Goal: Task Accomplishment & Management: Manage account settings

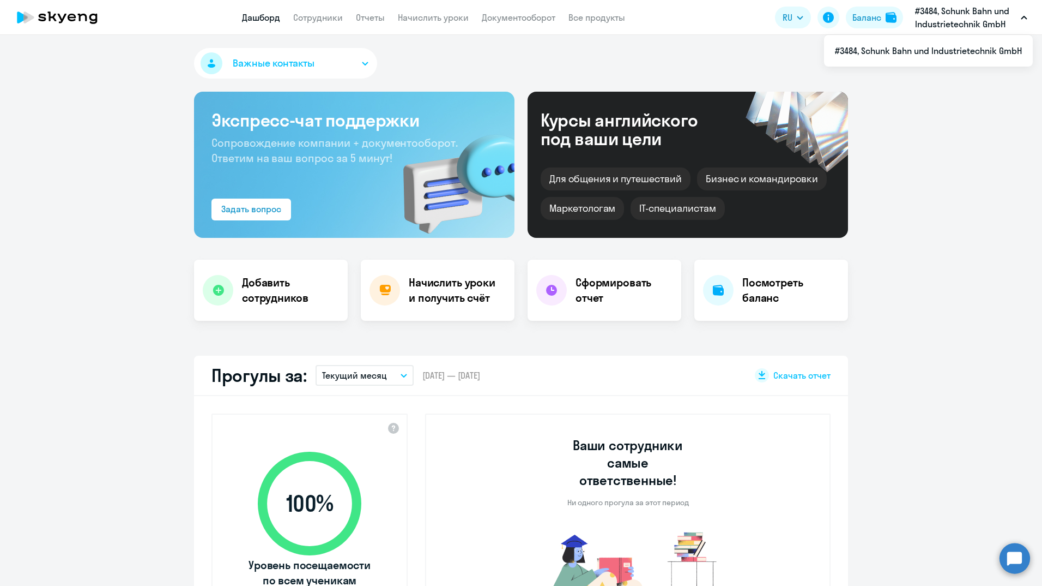
select select "30"
click at [333, 14] on link "Сотрудники" at bounding box center [318, 17] width 50 height 11
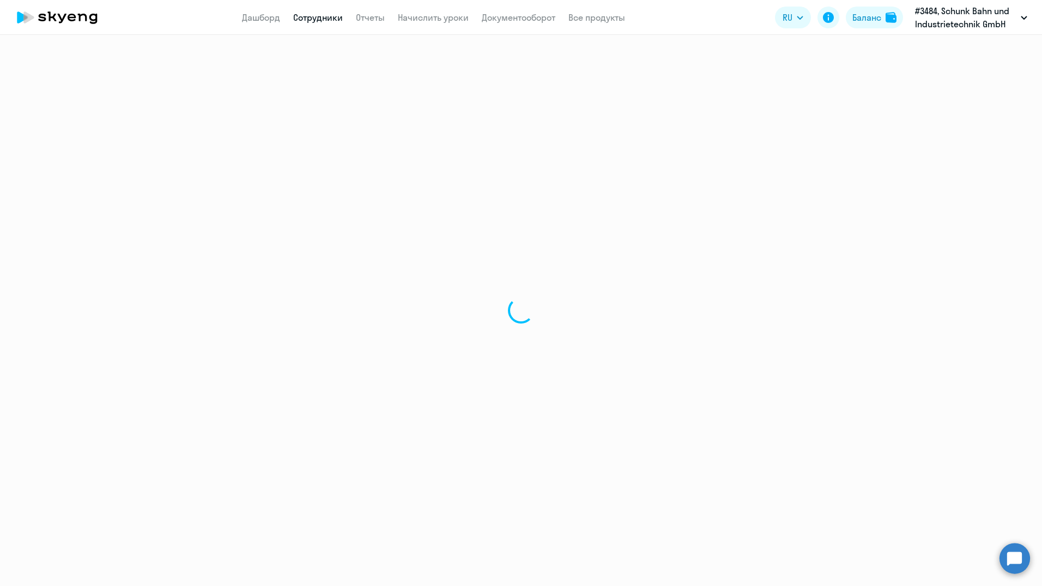
select select "30"
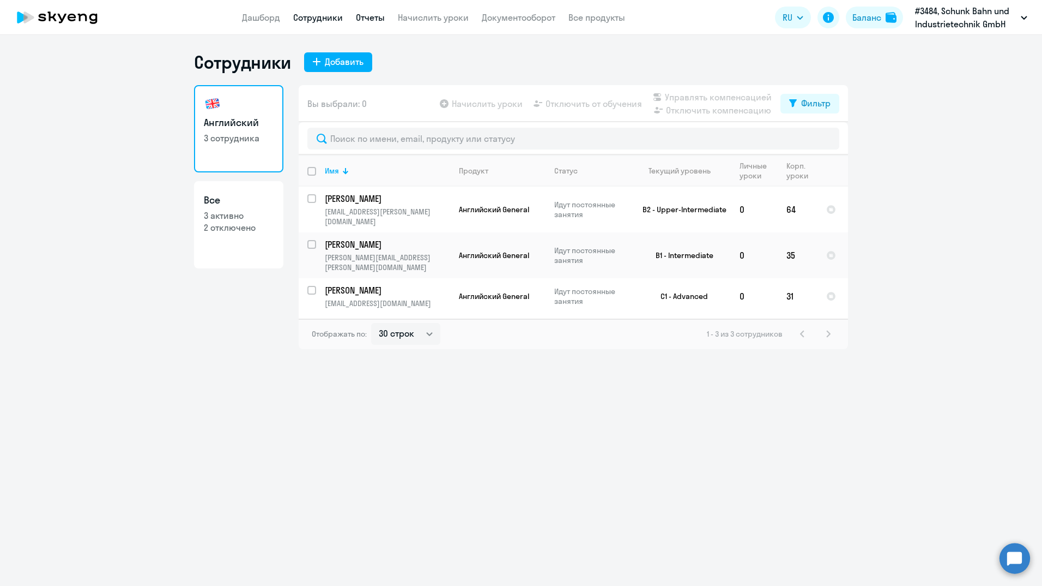
click at [377, 21] on link "Отчеты" at bounding box center [370, 17] width 29 height 11
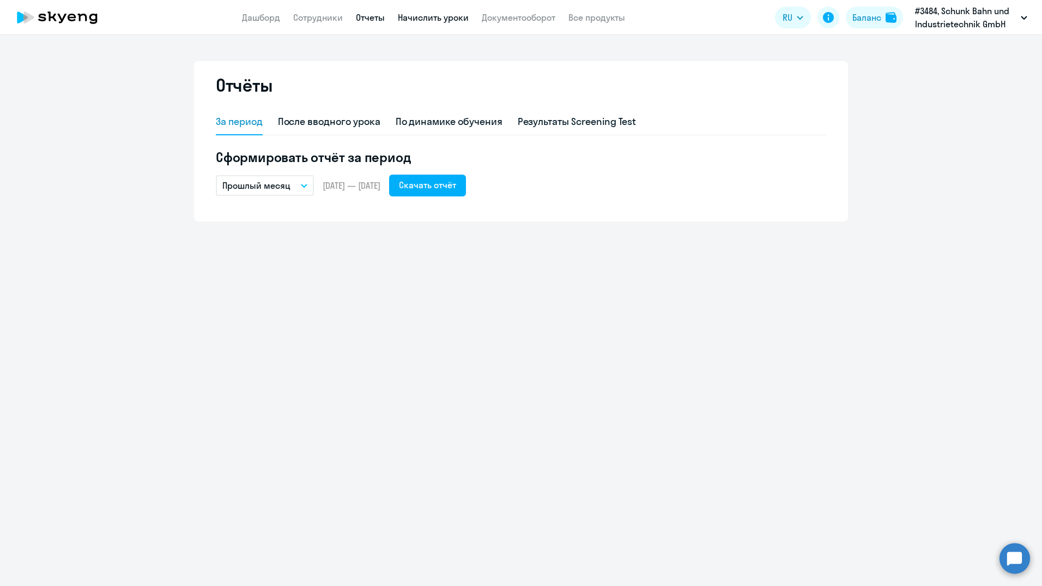
click at [423, 17] on link "Начислить уроки" at bounding box center [433, 17] width 71 height 11
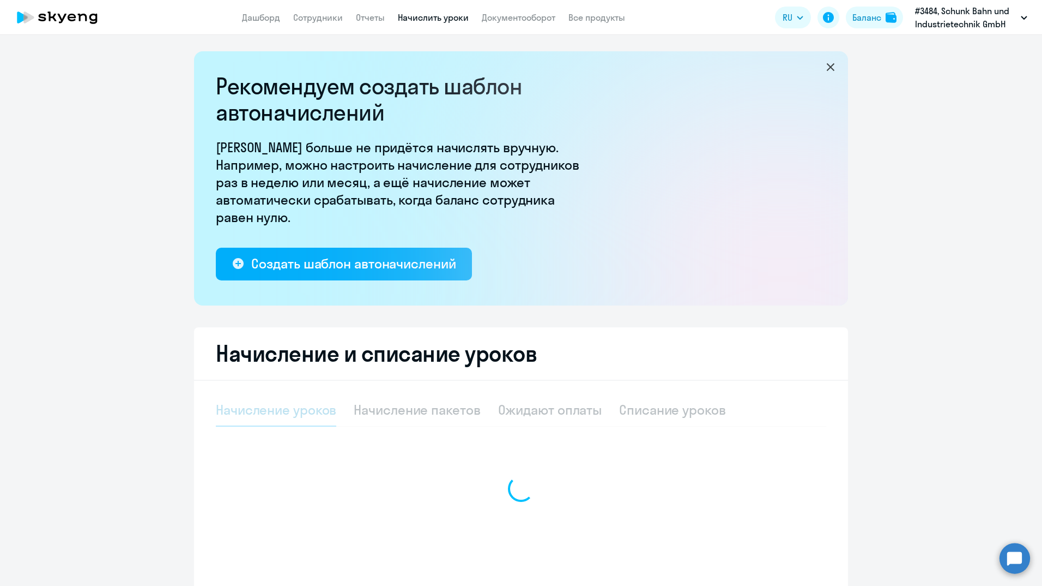
select select "10"
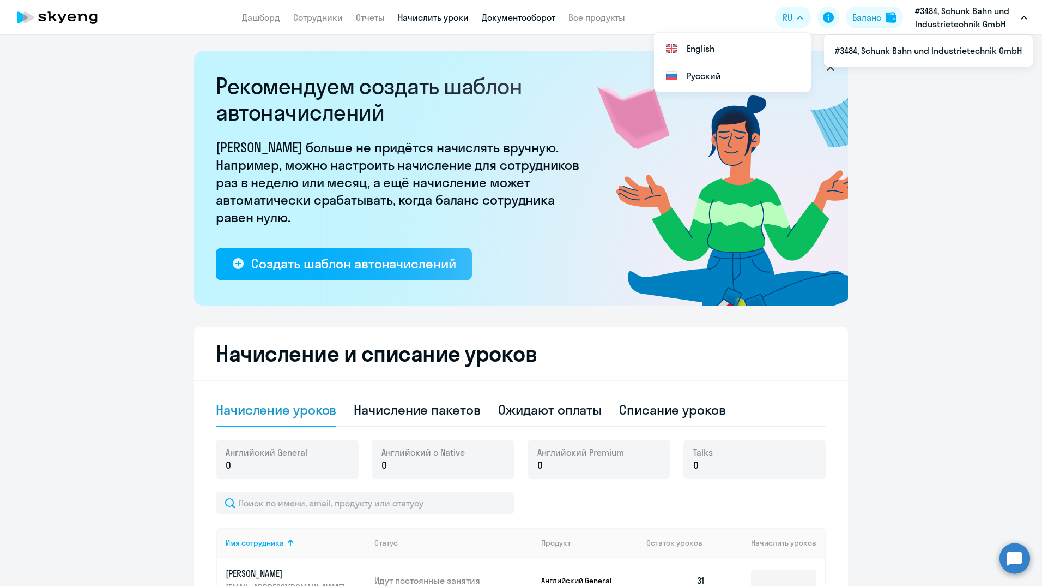
click at [504, 18] on link "Документооборот" at bounding box center [519, 17] width 74 height 11
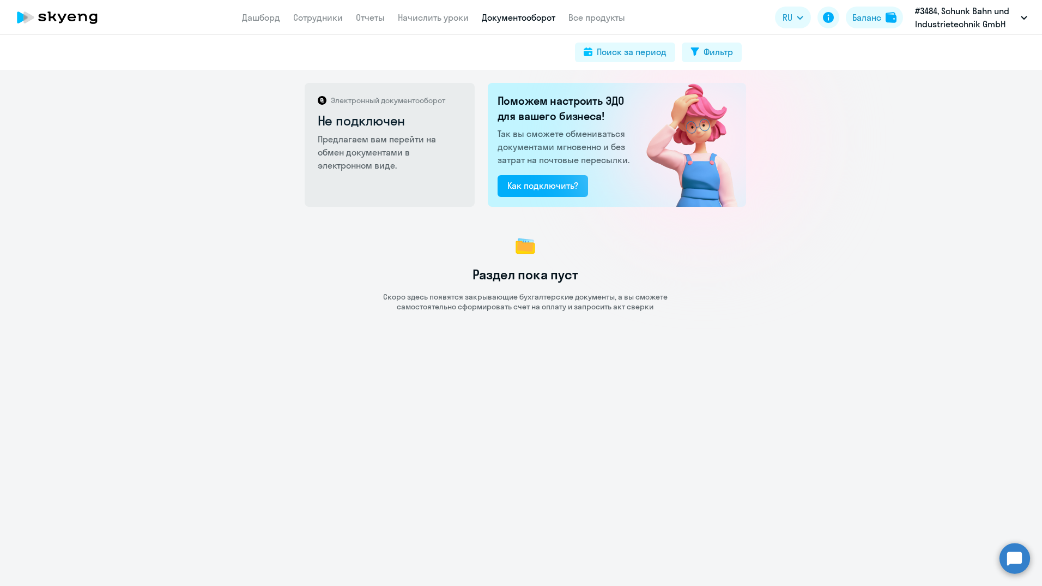
click at [1013, 564] on circle at bounding box center [1015, 557] width 31 height 31
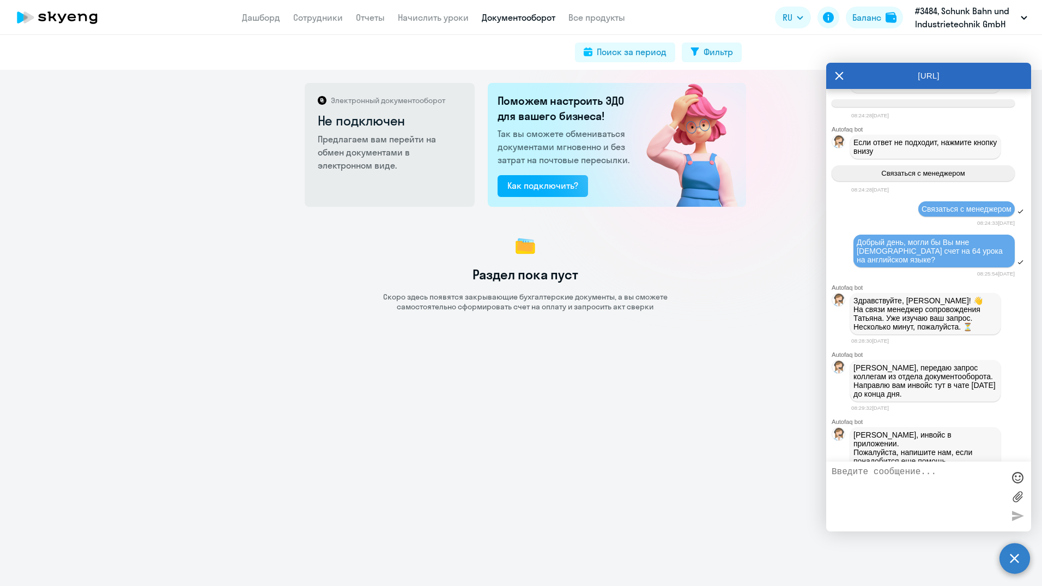
scroll to position [1785, 0]
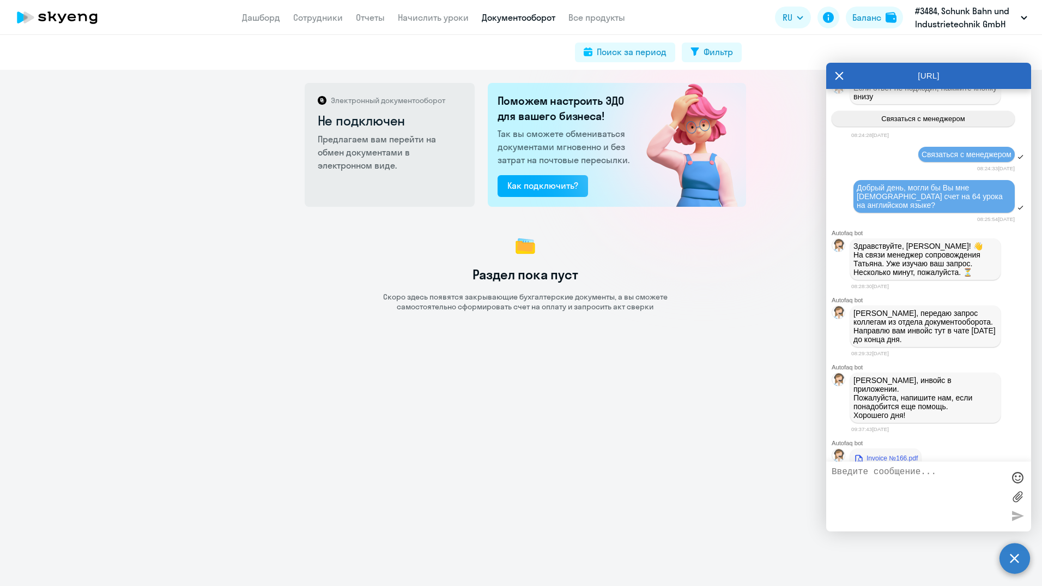
drag, startPoint x: 927, startPoint y: 324, endPoint x: 859, endPoint y: 307, distance: 70.6
click at [859, 209] on div "Добрый день, могли бы Вы мне [DEMOGRAPHIC_DATA] счет на 64 урока на английском …" at bounding box center [934, 196] width 155 height 26
drag, startPoint x: 859, startPoint y: 307, endPoint x: 868, endPoint y: 310, distance: 9.7
copy span "Добрый день, могли бы Вы мне [DEMOGRAPHIC_DATA] счет на 64 урока на английском …"
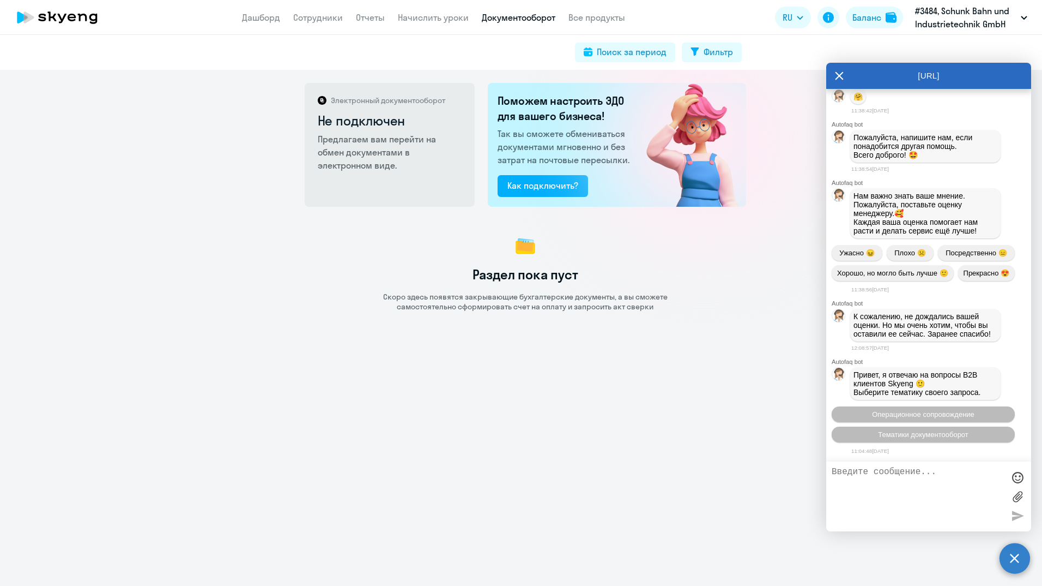
scroll to position [2603, 0]
click at [870, 481] on textarea at bounding box center [918, 496] width 172 height 59
paste textarea "Добрый день, могли бы Вы мне [DEMOGRAPHIC_DATA] счет на 64 урока на английском …"
click at [973, 472] on textarea "Добрый день, могли бы Вы мне [DEMOGRAPHIC_DATA] счет на 64 урока на английском …" at bounding box center [918, 496] width 172 height 59
click at [976, 472] on textarea "Добрый день, могли бы Вы мне [DEMOGRAPHIC_DATA] счет на 64 урока на английском …" at bounding box center [918, 496] width 172 height 59
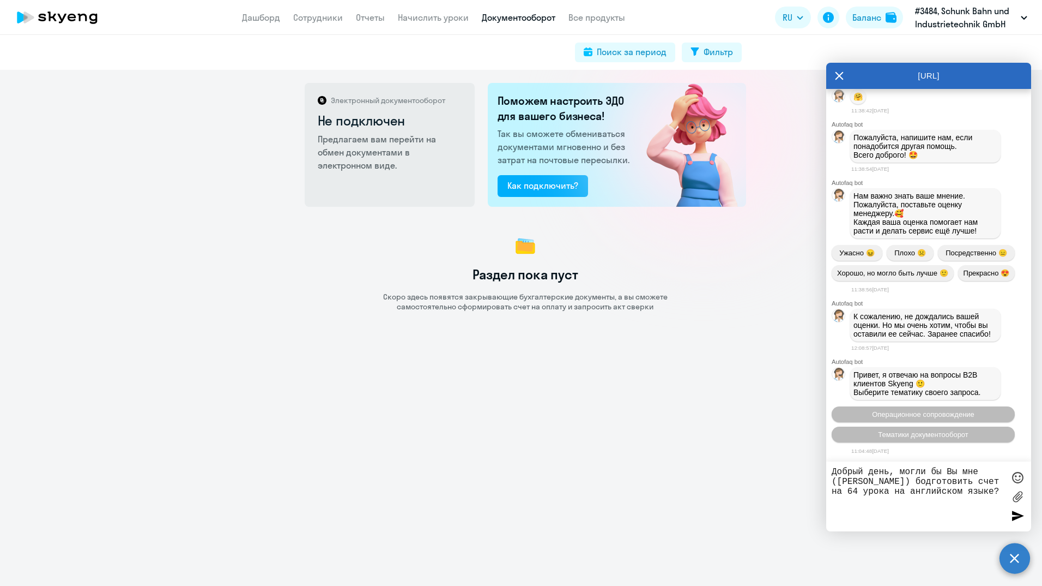
click at [931, 484] on textarea "Добрый день, могли бы Вы мне ([PERSON_NAME]) бодготовить счет на 64 урока на ан…" at bounding box center [918, 496] width 172 height 59
type textarea "Добрый день, могли бы Вы мне ([PERSON_NAME]) подготовить счет на 64 урока на ан…"
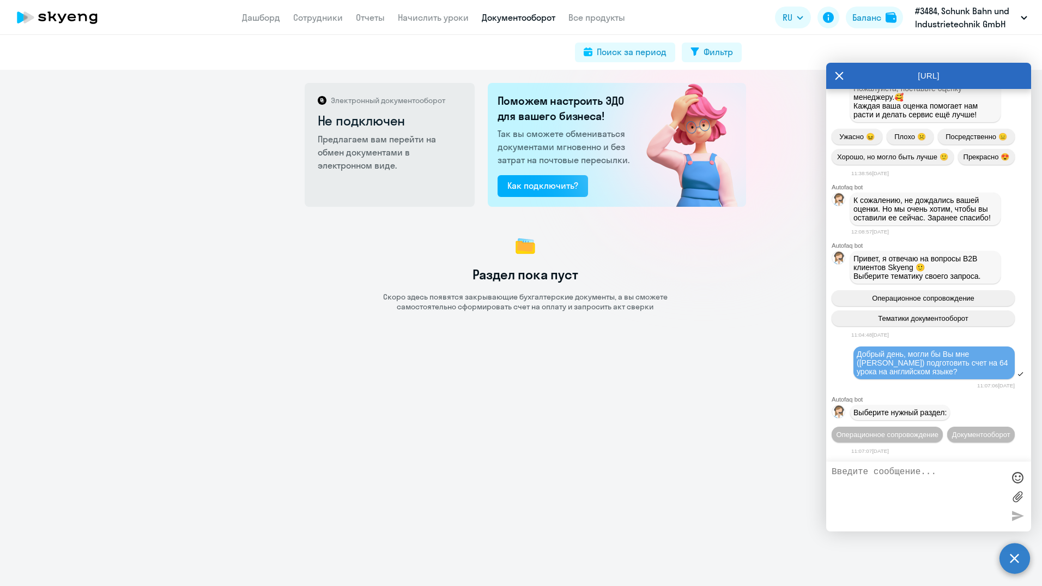
scroll to position [2739, 0]
click at [952, 433] on span "Документооборот" at bounding box center [981, 434] width 58 height 8
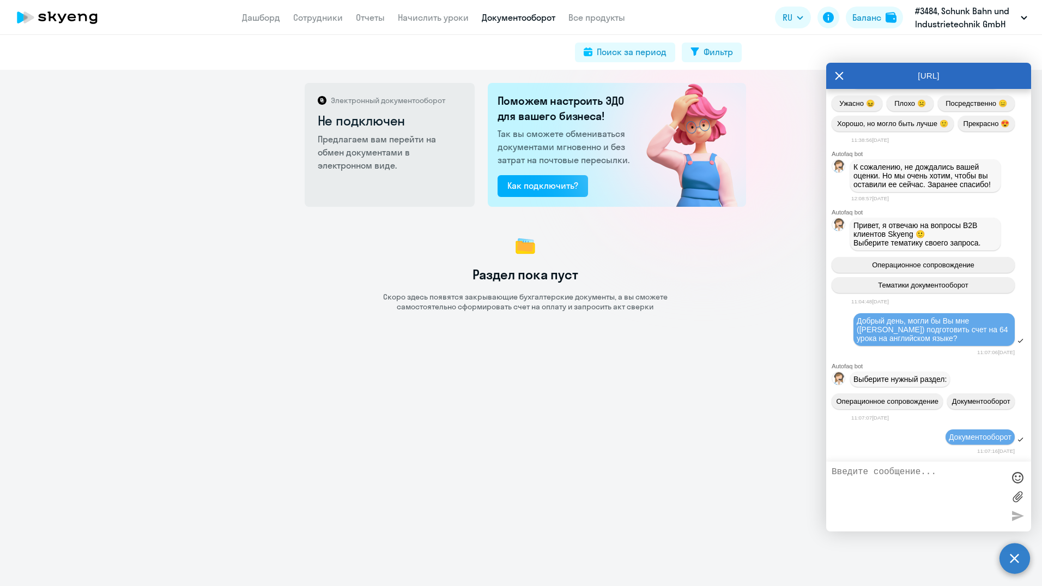
scroll to position [2918, 0]
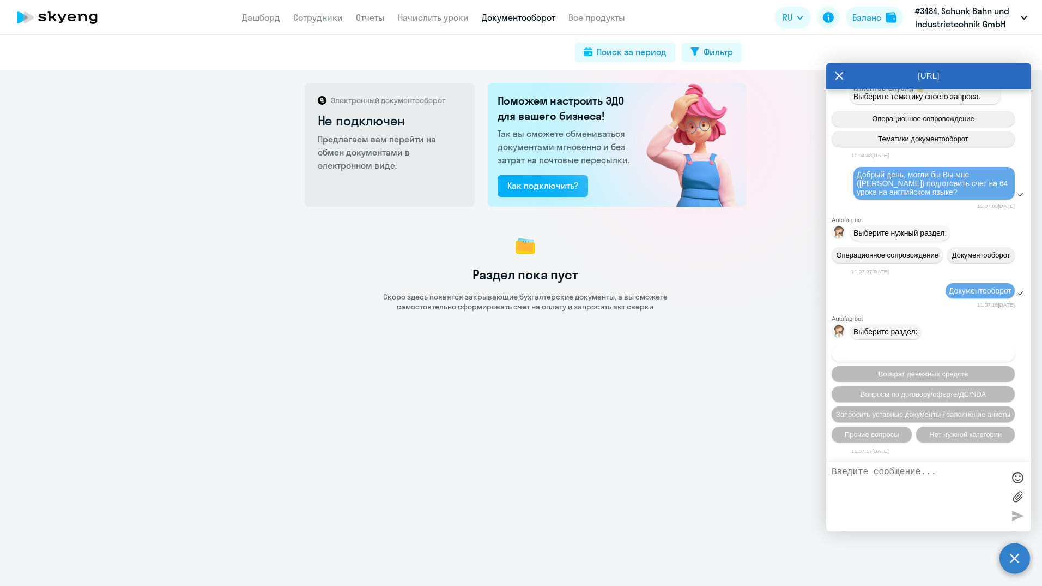
click at [924, 351] on span "Вопросы по оформлению бух.документов" at bounding box center [924, 353] width 138 height 8
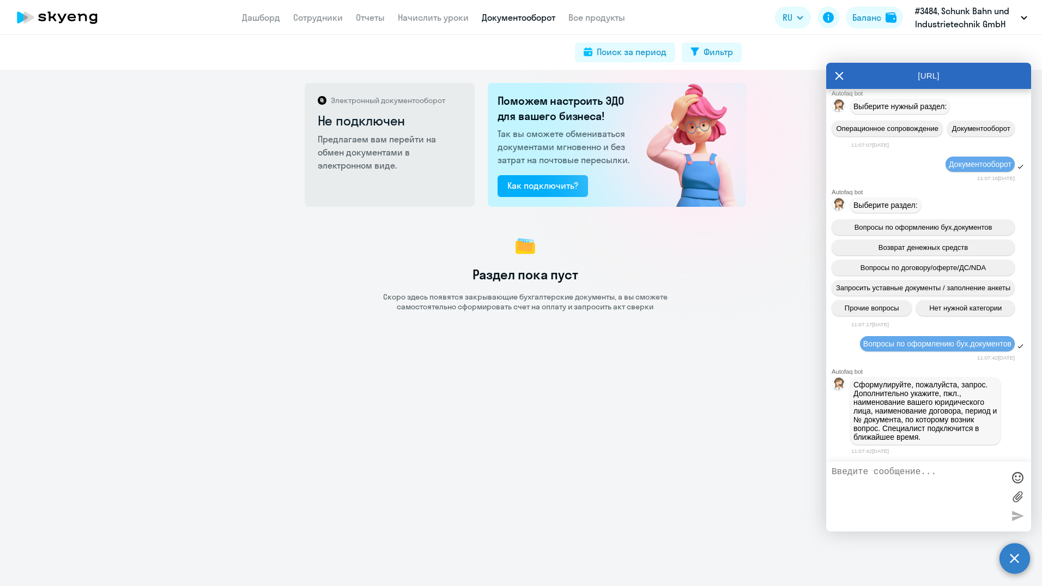
scroll to position [2836, 0]
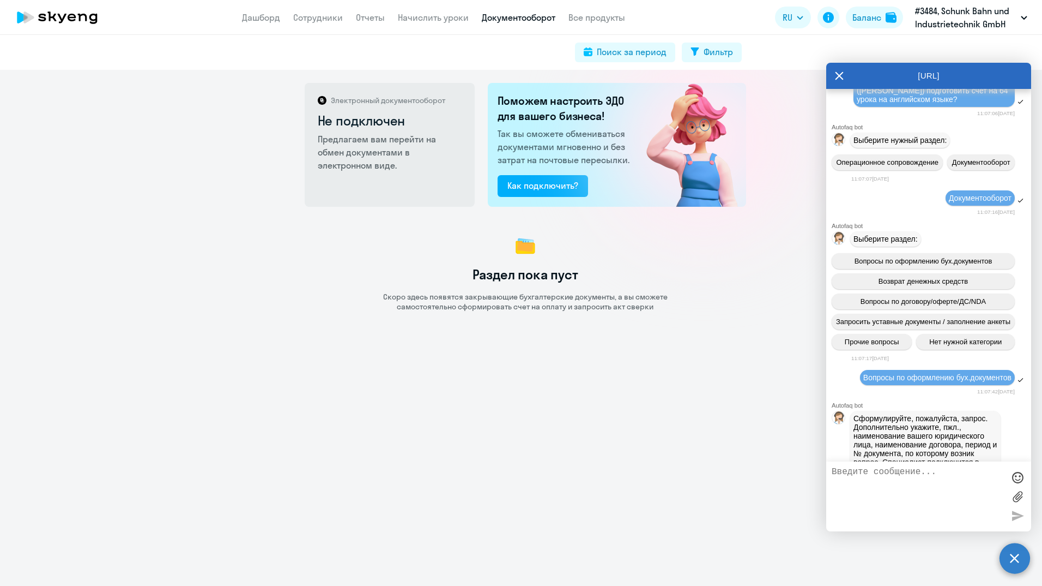
drag, startPoint x: 943, startPoint y: 253, endPoint x: 851, endPoint y: 234, distance: 94.1
click at [851, 109] on div "Добрый день, могли бы Вы мне ([PERSON_NAME]) подготовить счет на 64 урока на ан…" at bounding box center [929, 91] width 205 height 36
drag, startPoint x: 851, startPoint y: 234, endPoint x: 866, endPoint y: 234, distance: 14.7
copy span "Добрый день, могли бы Вы мне ([PERSON_NAME]) подготовить счет на 64 урока на ан…"
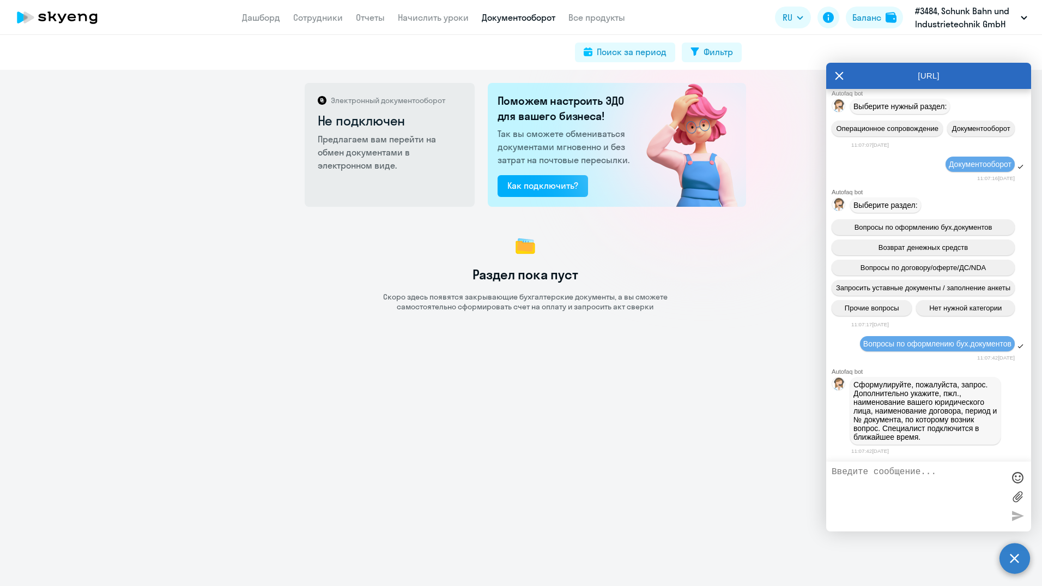
scroll to position [3054, 0]
click at [892, 474] on textarea at bounding box center [918, 496] width 172 height 59
paste textarea "Добрый день, могли бы Вы мне ([PERSON_NAME]) подготовить счет на 64 урока на ан…"
type textarea "Добрый день, могли бы Вы мне ([PERSON_NAME]) подготовить счет на 64 урока на ан…"
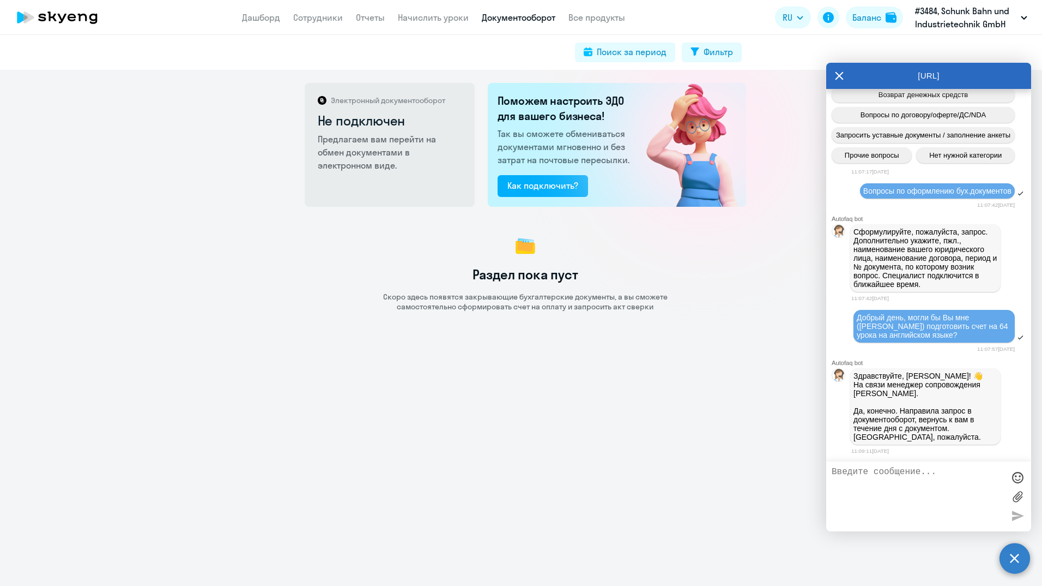
scroll to position [3208, 0]
click at [872, 481] on textarea at bounding box center [918, 496] width 172 height 59
click at [745, 367] on div "Электронный документооборот Не подключен Предлагаем вам перейти на обмен докуме…" at bounding box center [521, 328] width 1042 height 516
click at [678, 398] on div "Электронный документооборот Не подключен Предлагаем вам перейти на обмен докуме…" at bounding box center [521, 328] width 1042 height 516
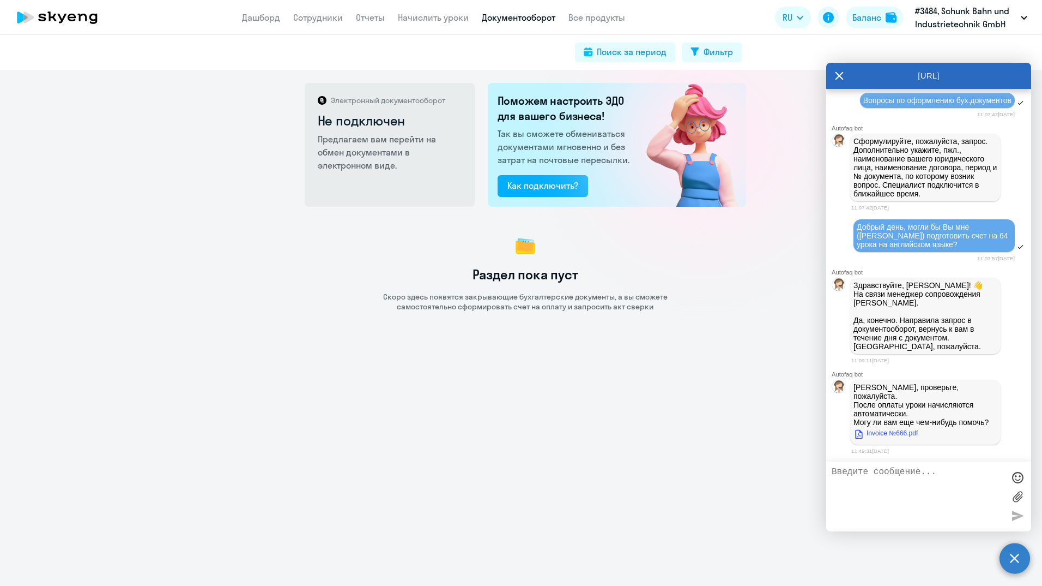
scroll to position [3298, 0]
click at [898, 430] on link "Invoice №666.pdf" at bounding box center [886, 432] width 64 height 13
click at [894, 435] on link "Invoice №666.pdf" at bounding box center [886, 432] width 64 height 13
click at [904, 483] on textarea at bounding box center [918, 496] width 172 height 59
click at [900, 464] on div at bounding box center [929, 496] width 205 height 70
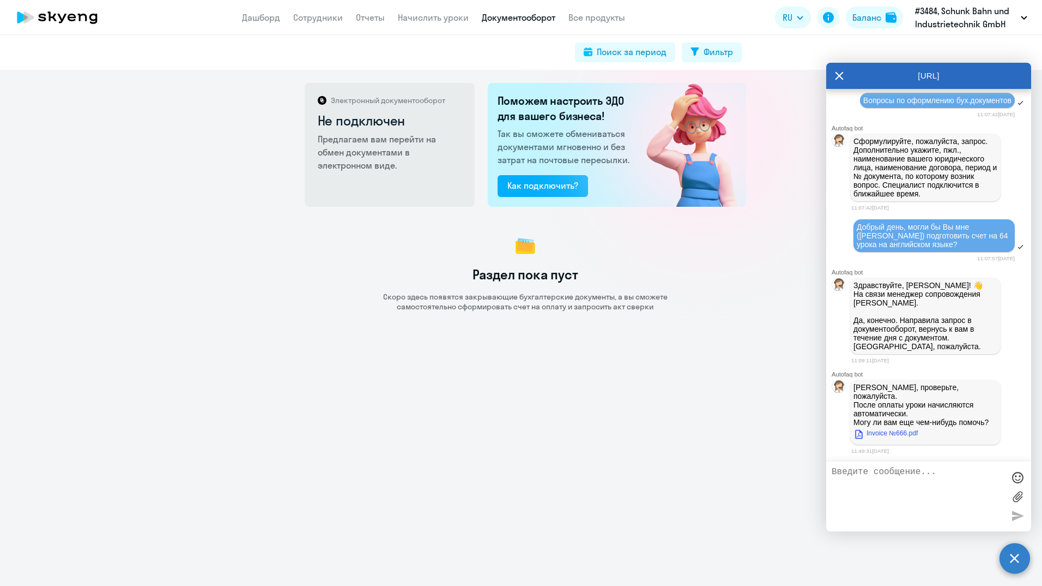
click at [888, 479] on textarea at bounding box center [918, 496] width 172 height 59
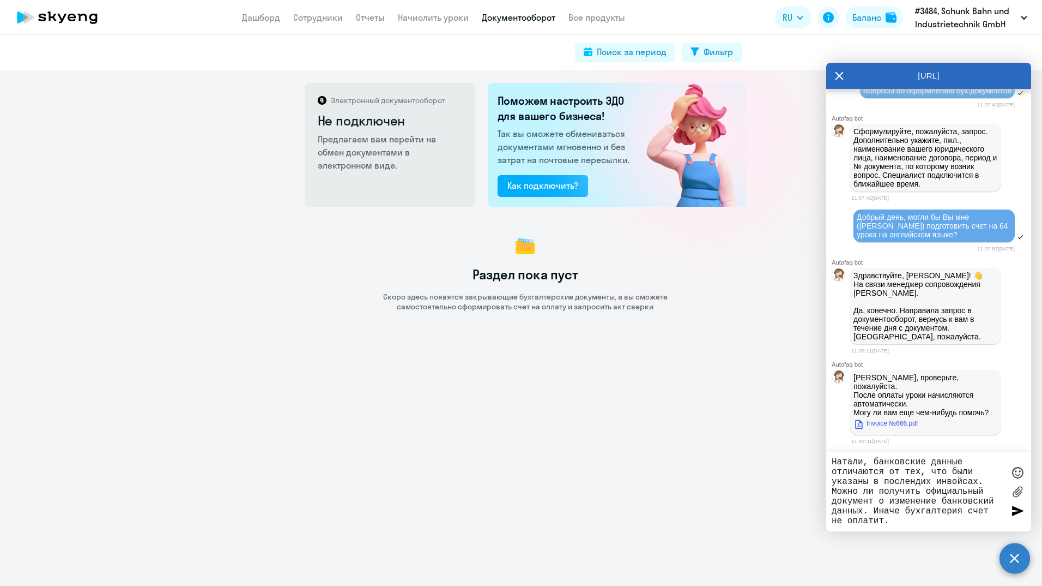
click at [865, 513] on textarea "Натали, банковские данные отличаются от тех, что были указаны в послендих инвой…" at bounding box center [918, 491] width 172 height 69
type textarea "Натали, банковские данные отличаются от тех, что были указаны в послендих инвой…"
click at [1017, 506] on div at bounding box center [1018, 510] width 16 height 16
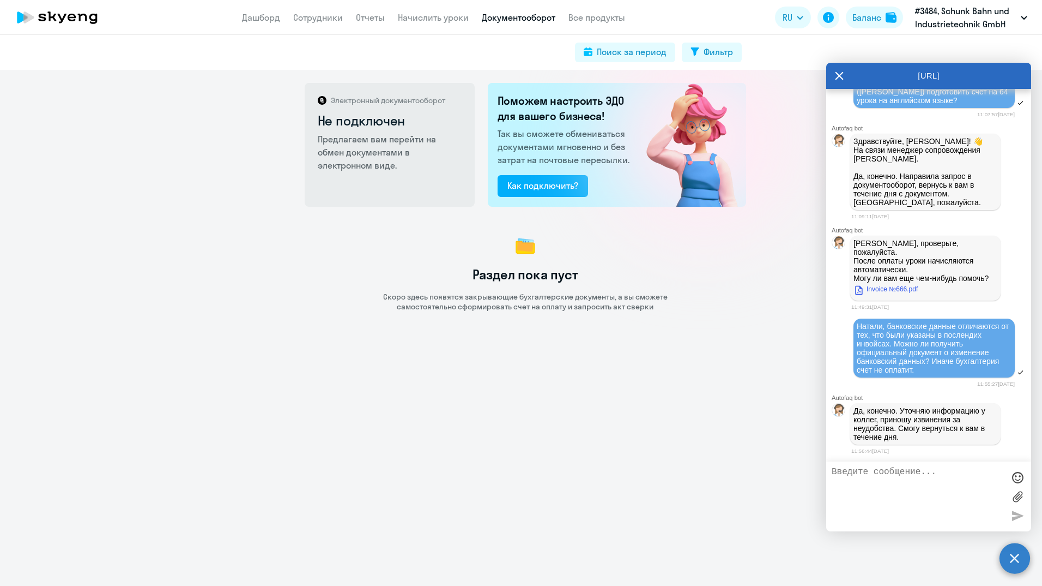
scroll to position [3507, 0]
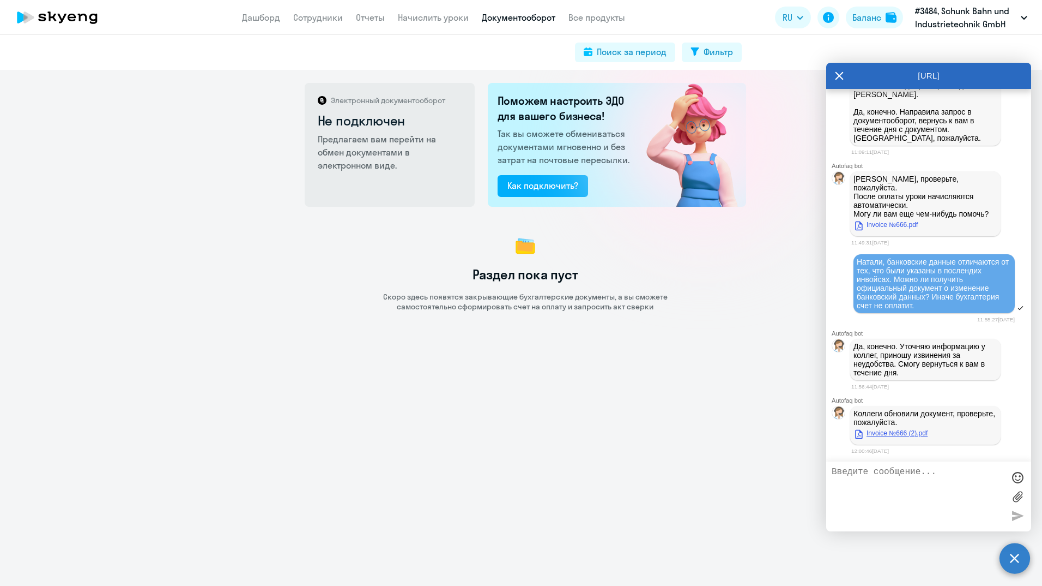
click at [901, 432] on link "Invoice №666 (2).pdf" at bounding box center [891, 432] width 74 height 13
